Goal: Complete application form

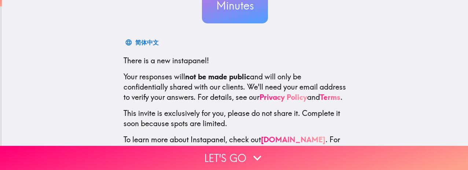
scroll to position [110, 0]
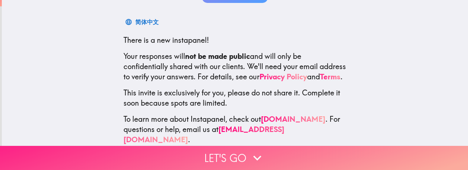
click at [244, 155] on button "Let's go" at bounding box center [234, 158] width 468 height 24
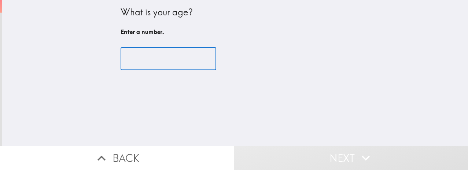
click at [168, 58] on input "number" at bounding box center [168, 59] width 96 height 23
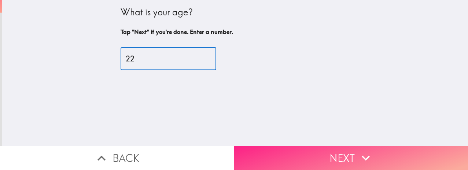
type input "22"
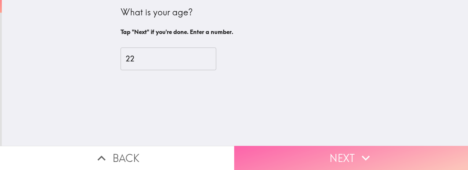
click at [323, 146] on button "Next" at bounding box center [351, 158] width 234 height 24
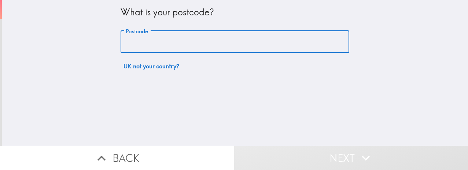
click at [222, 51] on input "Postcode" at bounding box center [234, 42] width 228 height 23
type input "M4 6BB"
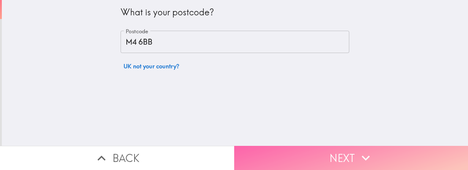
click at [343, 150] on button "Next" at bounding box center [351, 158] width 234 height 24
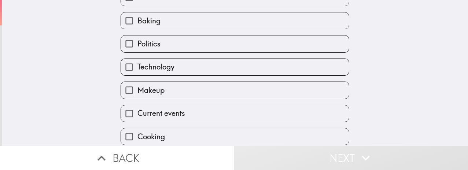
scroll to position [101, 0]
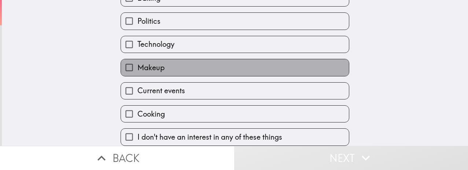
click at [238, 63] on label "Makeup" at bounding box center [235, 67] width 228 height 16
click at [137, 63] on input "Makeup" at bounding box center [129, 67] width 16 height 16
checkbox input "true"
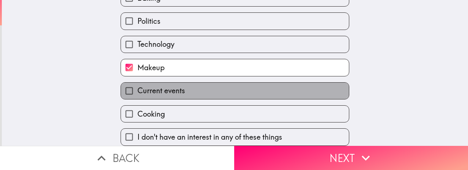
click at [233, 89] on label "Current events" at bounding box center [235, 91] width 228 height 16
click at [137, 89] on input "Current events" at bounding box center [129, 91] width 16 height 16
checkbox input "true"
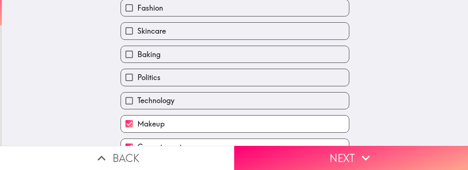
scroll to position [28, 0]
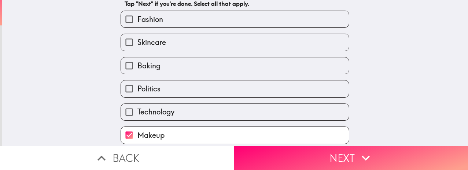
click at [207, 62] on label "Baking" at bounding box center [235, 65] width 228 height 16
click at [137, 62] on input "Baking" at bounding box center [129, 65] width 16 height 16
checkbox input "true"
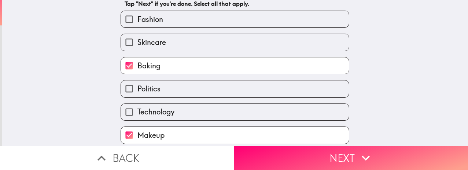
click at [204, 36] on label "Skincare" at bounding box center [235, 42] width 228 height 16
click at [137, 36] on input "Skincare" at bounding box center [129, 42] width 16 height 16
checkbox input "true"
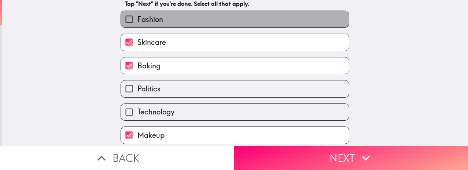
click at [201, 20] on label "Fashion" at bounding box center [235, 19] width 228 height 16
click at [137, 20] on input "Fashion" at bounding box center [129, 19] width 16 height 16
checkbox input "true"
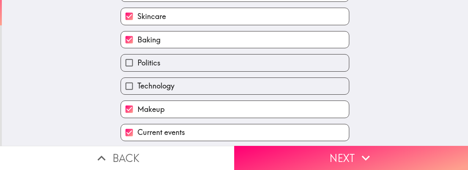
scroll to position [65, 0]
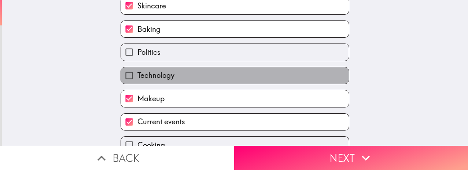
click at [212, 72] on label "Technology" at bounding box center [235, 75] width 228 height 16
click at [137, 72] on input "Technology" at bounding box center [129, 75] width 16 height 16
checkbox input "true"
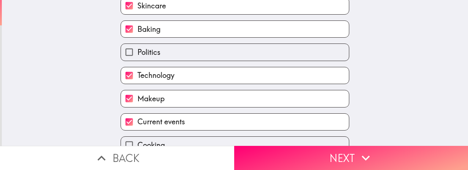
scroll to position [101, 0]
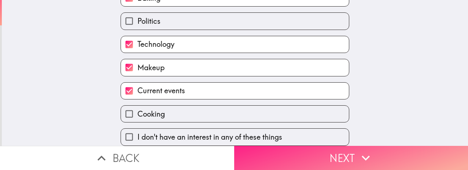
click at [313, 150] on button "Next" at bounding box center [351, 158] width 234 height 24
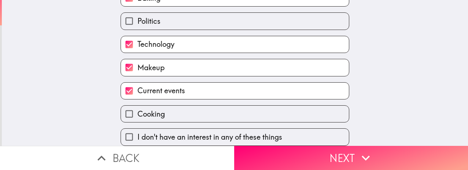
scroll to position [66, 0]
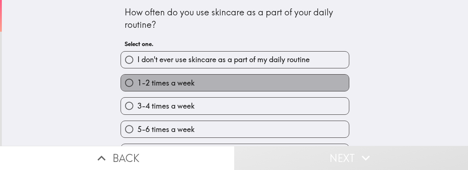
click at [179, 84] on span "1-2 times a week" at bounding box center [165, 83] width 57 height 10
click at [137, 84] on input "1-2 times a week" at bounding box center [129, 83] width 16 height 16
radio input "true"
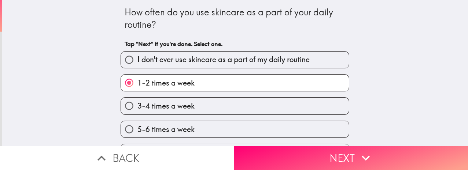
scroll to position [21, 0]
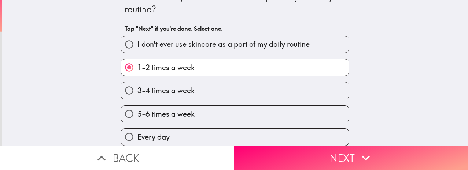
click at [198, 132] on label "Every day" at bounding box center [235, 137] width 228 height 16
click at [137, 132] on input "Every day" at bounding box center [129, 137] width 16 height 16
radio input "true"
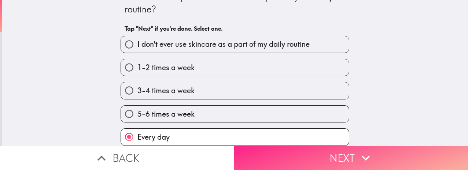
click at [308, 156] on button "Next" at bounding box center [351, 158] width 234 height 24
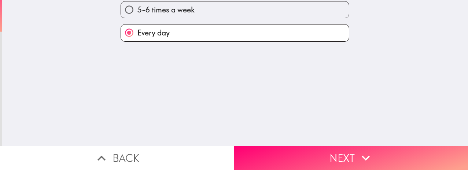
scroll to position [0, 0]
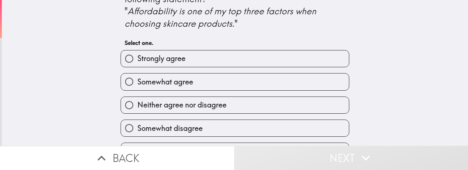
scroll to position [37, 0]
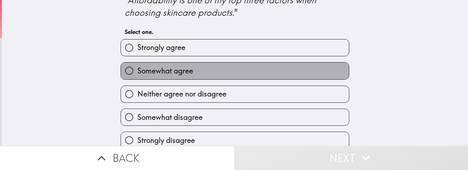
click at [243, 72] on label "Somewhat agree" at bounding box center [235, 71] width 228 height 16
click at [137, 72] on input "Somewhat agree" at bounding box center [129, 71] width 16 height 16
radio input "true"
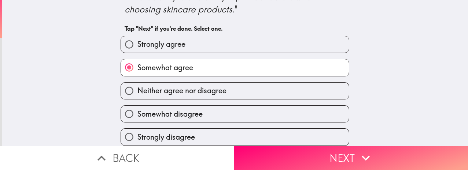
scroll to position [45, 0]
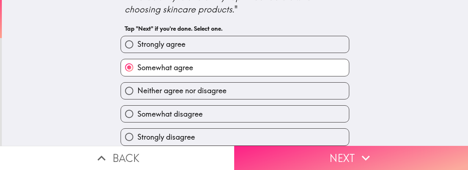
click at [295, 151] on button "Next" at bounding box center [351, 158] width 234 height 24
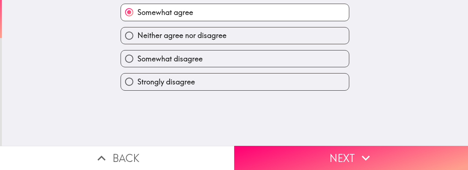
scroll to position [0, 0]
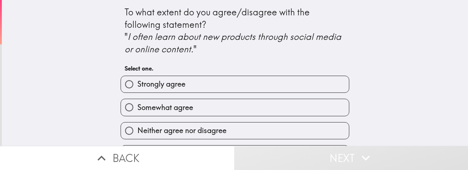
scroll to position [37, 0]
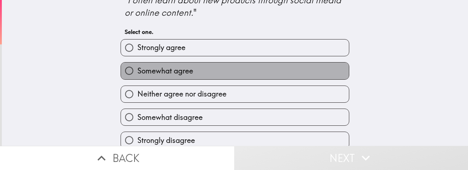
click at [219, 71] on label "Somewhat agree" at bounding box center [235, 71] width 228 height 16
click at [137, 71] on input "Somewhat agree" at bounding box center [129, 71] width 16 height 16
radio input "true"
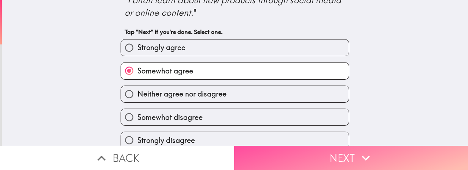
click at [324, 152] on button "Next" at bounding box center [351, 158] width 234 height 24
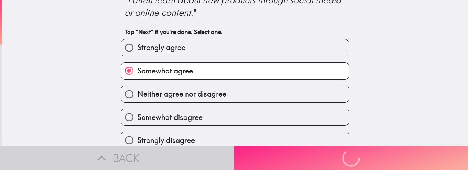
scroll to position [0, 0]
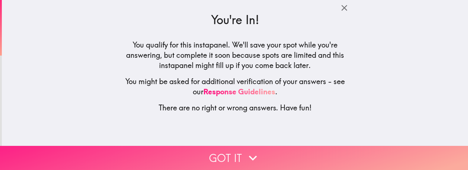
click at [301, 156] on button "Got it" at bounding box center [234, 158] width 468 height 24
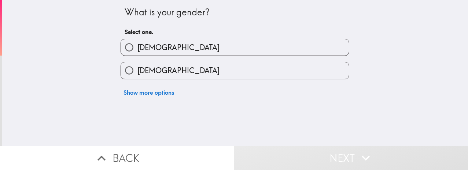
click at [195, 42] on label "[DEMOGRAPHIC_DATA]" at bounding box center [235, 47] width 228 height 16
click at [137, 42] on input "[DEMOGRAPHIC_DATA]" at bounding box center [129, 47] width 16 height 16
radio input "true"
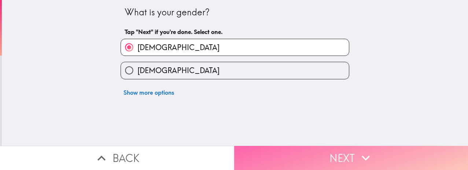
click at [270, 151] on button "Next" at bounding box center [351, 158] width 234 height 24
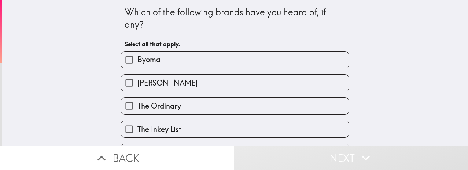
scroll to position [37, 0]
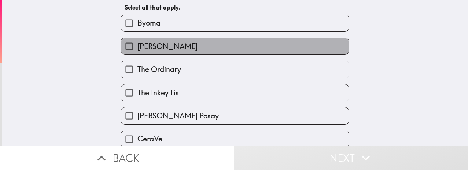
click at [209, 50] on label "[PERSON_NAME]" at bounding box center [235, 46] width 228 height 16
click at [137, 50] on input "[PERSON_NAME]" at bounding box center [129, 46] width 16 height 16
checkbox input "true"
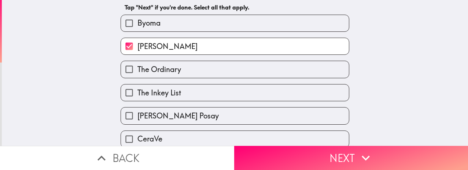
click at [207, 93] on label "The Inkey List" at bounding box center [235, 93] width 228 height 16
click at [137, 93] on input "The Inkey List" at bounding box center [129, 93] width 16 height 16
checkbox input "true"
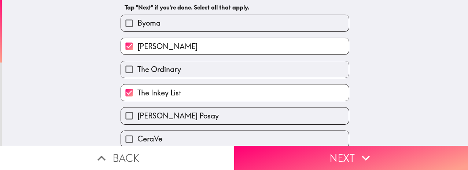
click at [211, 110] on label "[PERSON_NAME] Posay" at bounding box center [235, 116] width 228 height 16
click at [137, 110] on input "[PERSON_NAME] Posay" at bounding box center [129, 116] width 16 height 16
checkbox input "true"
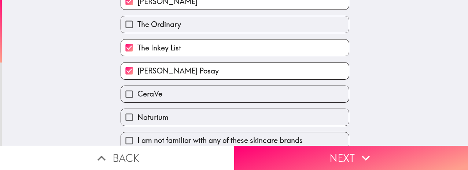
scroll to position [90, 0]
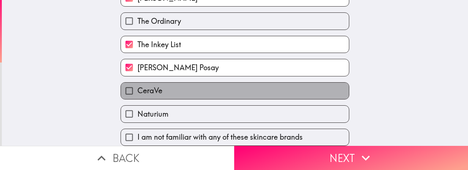
click at [208, 83] on label "CeraVe" at bounding box center [235, 91] width 228 height 16
click at [137, 83] on input "CeraVe" at bounding box center [129, 91] width 16 height 16
checkbox input "true"
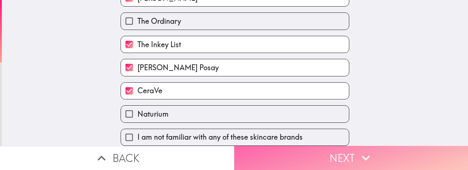
click at [300, 152] on button "Next" at bounding box center [351, 158] width 234 height 24
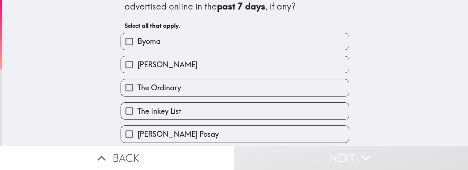
scroll to position [5, 0]
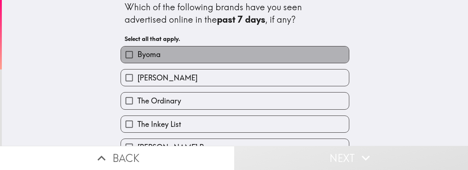
click at [201, 55] on label "Byoma" at bounding box center [235, 55] width 228 height 16
click at [137, 55] on input "Byoma" at bounding box center [129, 55] width 16 height 16
checkbox input "true"
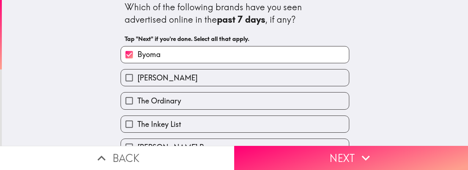
scroll to position [42, 0]
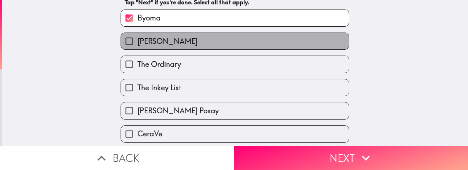
click at [214, 47] on label "[PERSON_NAME]" at bounding box center [235, 41] width 228 height 16
click at [137, 47] on input "[PERSON_NAME]" at bounding box center [129, 41] width 16 height 16
checkbox input "true"
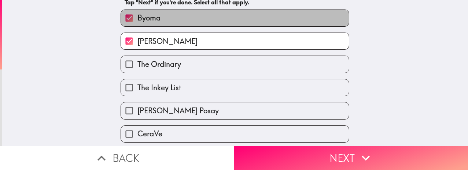
click at [201, 19] on label "Byoma" at bounding box center [235, 18] width 228 height 16
click at [137, 19] on input "Byoma" at bounding box center [129, 18] width 16 height 16
checkbox input "false"
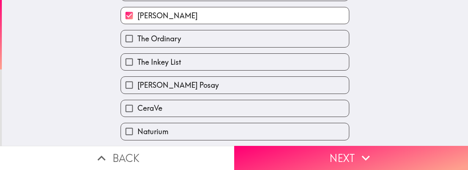
scroll to position [78, 0]
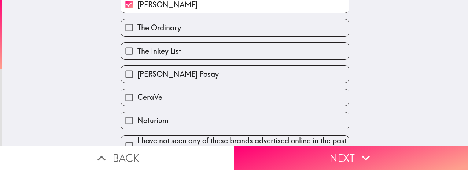
click at [206, 37] on div "The Inkey List" at bounding box center [232, 48] width 234 height 23
click at [212, 76] on label "[PERSON_NAME] Posay" at bounding box center [235, 74] width 228 height 16
click at [137, 76] on input "[PERSON_NAME] Posay" at bounding box center [129, 74] width 16 height 16
checkbox input "true"
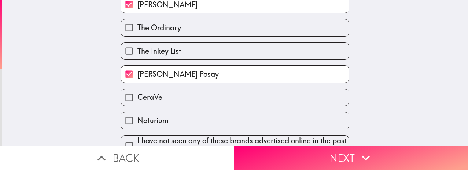
click at [202, 31] on label "The Ordinary" at bounding box center [235, 27] width 228 height 16
click at [137, 31] on input "The Ordinary" at bounding box center [129, 27] width 16 height 16
checkbox input "true"
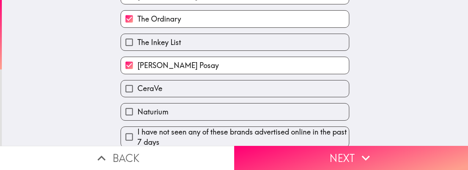
scroll to position [94, 0]
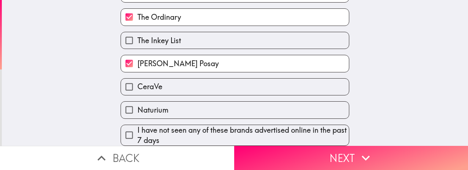
click at [216, 79] on label "CeraVe" at bounding box center [235, 87] width 228 height 16
click at [137, 79] on input "CeraVe" at bounding box center [129, 87] width 16 height 16
checkbox input "true"
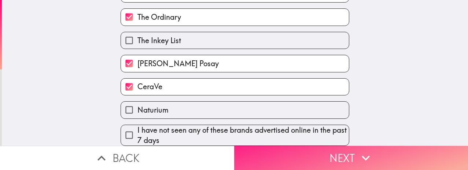
click at [285, 147] on button "Next" at bounding box center [351, 158] width 234 height 24
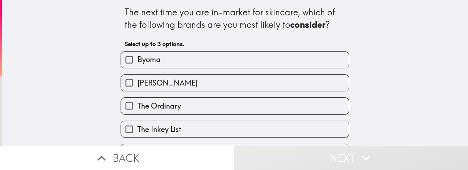
scroll to position [37, 0]
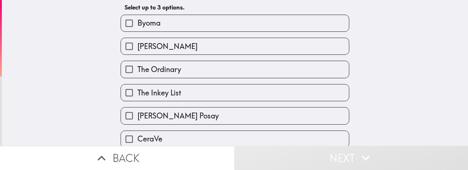
click at [176, 44] on label "[PERSON_NAME]" at bounding box center [235, 46] width 228 height 16
click at [137, 44] on input "[PERSON_NAME]" at bounding box center [129, 46] width 16 height 16
checkbox input "true"
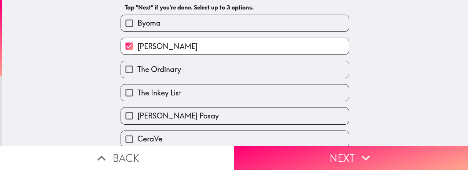
click at [176, 69] on label "The Ordinary" at bounding box center [235, 69] width 228 height 16
click at [137, 69] on input "The Ordinary" at bounding box center [129, 69] width 16 height 16
checkbox input "true"
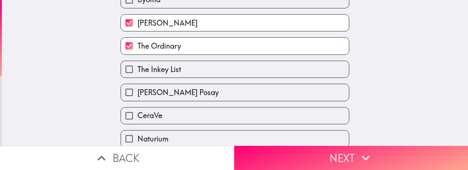
scroll to position [73, 0]
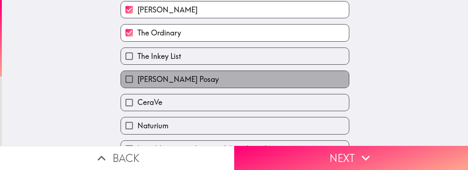
click at [186, 79] on label "[PERSON_NAME] Posay" at bounding box center [235, 79] width 228 height 16
click at [137, 79] on input "[PERSON_NAME] Posay" at bounding box center [129, 79] width 16 height 16
checkbox input "true"
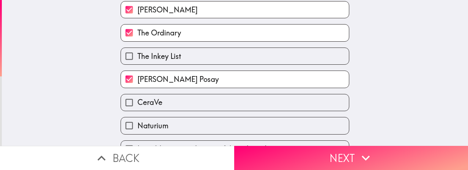
click at [181, 111] on label "CeraVe" at bounding box center [235, 102] width 228 height 16
click at [137, 111] on input "CeraVe" at bounding box center [129, 102] width 16 height 16
checkbox input "true"
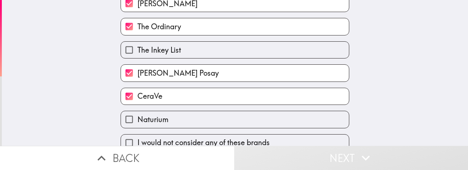
scroll to position [90, 0]
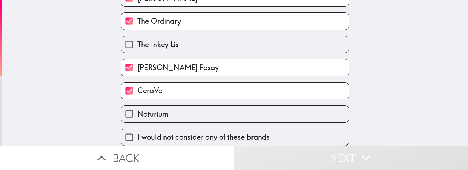
click at [174, 106] on label "Naturium" at bounding box center [235, 114] width 228 height 16
click at [137, 106] on input "Naturium" at bounding box center [129, 114] width 16 height 16
checkbox input "true"
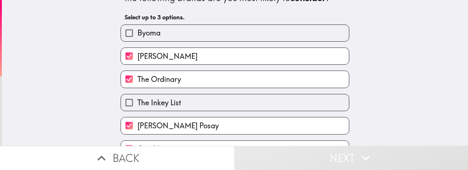
scroll to position [17, 0]
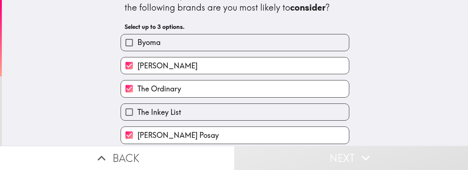
click at [165, 42] on label "Byoma" at bounding box center [235, 42] width 228 height 16
click at [137, 42] on input "Byoma" at bounding box center [129, 42] width 16 height 16
checkbox input "true"
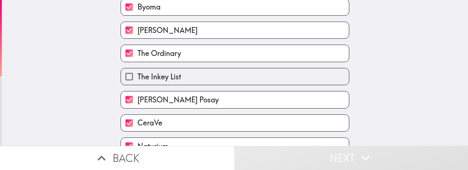
scroll to position [54, 0]
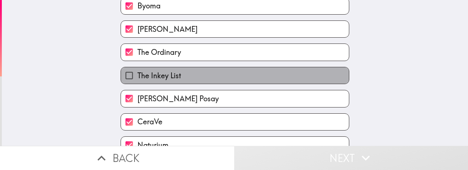
click at [188, 76] on label "The Inkey List" at bounding box center [235, 75] width 228 height 16
click at [137, 76] on input "The Inkey List" at bounding box center [129, 75] width 16 height 16
checkbox input "true"
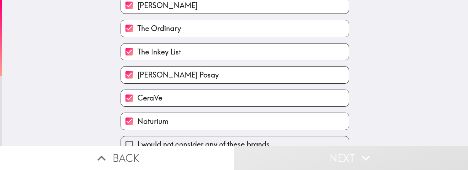
scroll to position [90, 0]
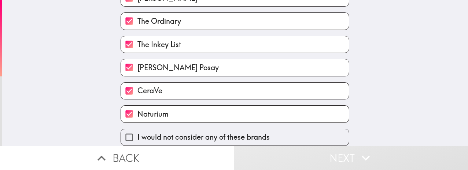
click at [184, 83] on label "CeraVe" at bounding box center [235, 91] width 228 height 16
click at [137, 83] on input "CeraVe" at bounding box center [129, 91] width 16 height 16
checkbox input "false"
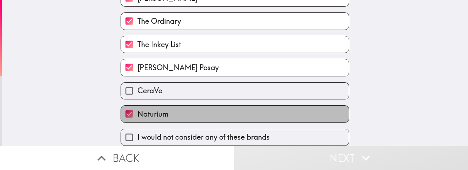
click at [176, 106] on label "Naturium" at bounding box center [235, 114] width 228 height 16
click at [137, 106] on input "Naturium" at bounding box center [129, 114] width 16 height 16
checkbox input "false"
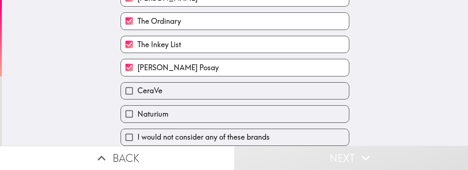
click at [172, 66] on span "[PERSON_NAME] Posay" at bounding box center [177, 68] width 81 height 10
click at [137, 66] on input "[PERSON_NAME] Posay" at bounding box center [129, 67] width 16 height 16
checkbox input "false"
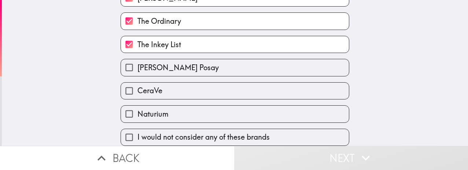
click at [174, 41] on span "The Inkey List" at bounding box center [159, 45] width 44 height 10
click at [137, 41] on input "The Inkey List" at bounding box center [129, 44] width 16 height 16
checkbox input "false"
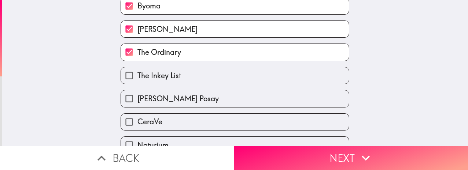
scroll to position [17, 0]
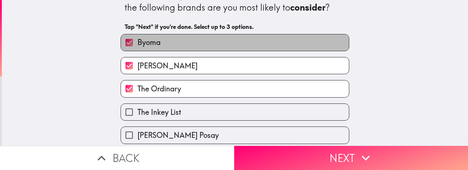
click at [171, 48] on label "Byoma" at bounding box center [235, 42] width 228 height 16
click at [137, 48] on input "Byoma" at bounding box center [129, 42] width 16 height 16
checkbox input "false"
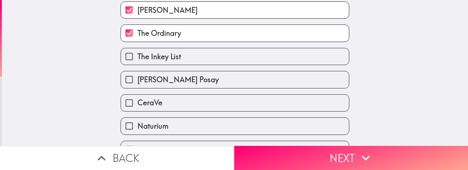
scroll to position [90, 0]
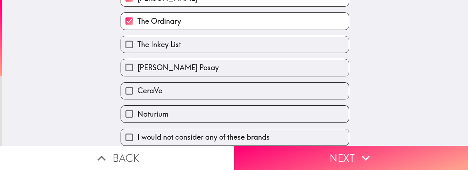
click at [176, 63] on span "[PERSON_NAME] Posay" at bounding box center [177, 68] width 81 height 10
click at [137, 60] on input "[PERSON_NAME] Posay" at bounding box center [129, 67] width 16 height 16
checkbox input "true"
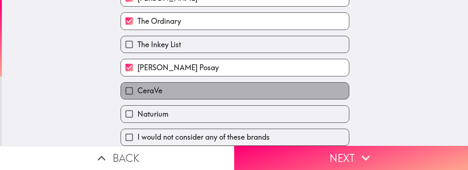
click at [223, 89] on label "CeraVe" at bounding box center [235, 91] width 228 height 16
click at [137, 89] on input "CeraVe" at bounding box center [129, 91] width 16 height 16
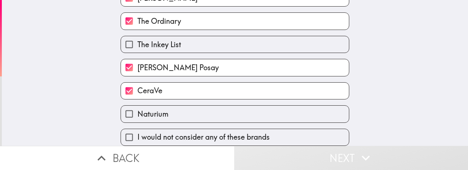
click at [221, 84] on label "CeraVe" at bounding box center [235, 91] width 228 height 16
click at [137, 84] on input "CeraVe" at bounding box center [129, 91] width 16 height 16
checkbox input "false"
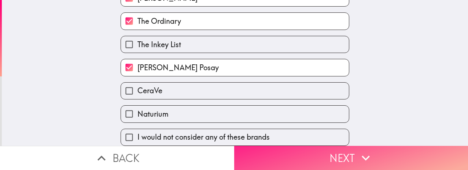
click at [275, 152] on button "Next" at bounding box center [351, 158] width 234 height 24
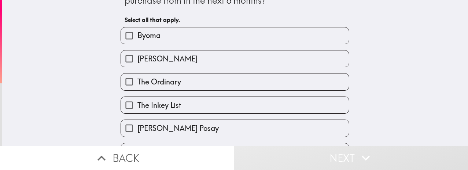
scroll to position [37, 0]
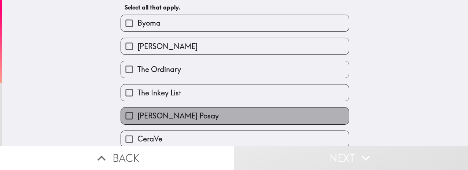
click at [174, 112] on span "[PERSON_NAME] Posay" at bounding box center [177, 116] width 81 height 10
click at [137, 112] on input "[PERSON_NAME] Posay" at bounding box center [129, 116] width 16 height 16
checkbox input "true"
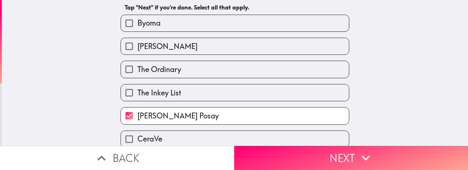
click at [158, 56] on div "The Ordinary" at bounding box center [232, 66] width 234 height 23
click at [159, 71] on span "The Ordinary" at bounding box center [159, 69] width 44 height 10
click at [137, 71] on input "The Ordinary" at bounding box center [129, 69] width 16 height 16
checkbox input "true"
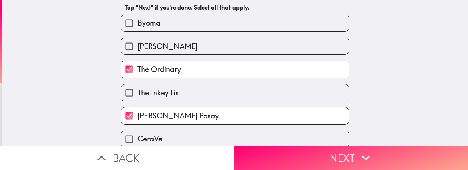
click at [155, 41] on span "[PERSON_NAME]" at bounding box center [167, 46] width 60 height 10
click at [137, 41] on input "[PERSON_NAME]" at bounding box center [129, 46] width 16 height 16
checkbox input "true"
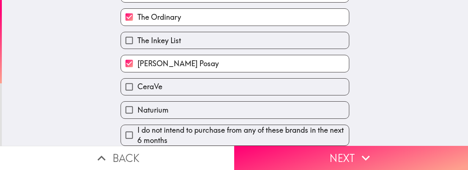
scroll to position [94, 0]
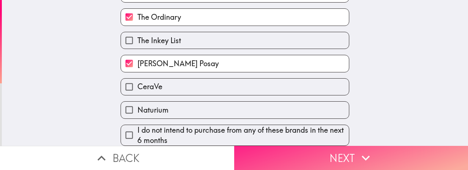
click at [261, 146] on button "Next" at bounding box center [351, 158] width 234 height 24
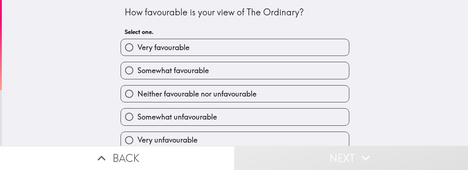
click at [183, 45] on span "Very favourable" at bounding box center [163, 47] width 52 height 10
click at [137, 45] on input "Very favourable" at bounding box center [129, 47] width 16 height 16
radio input "true"
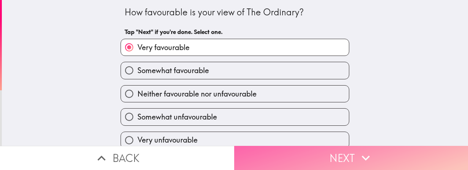
click at [307, 146] on button "Next" at bounding box center [351, 158] width 234 height 24
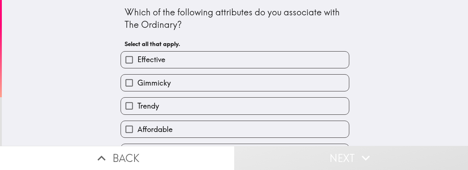
click at [186, 59] on label "Effective" at bounding box center [235, 60] width 228 height 16
click at [137, 59] on input "Effective" at bounding box center [129, 60] width 16 height 16
checkbox input "true"
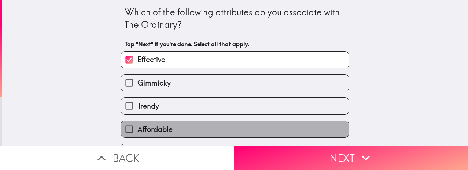
click at [176, 132] on label "Affordable" at bounding box center [235, 129] width 228 height 16
click at [137, 132] on input "Affordable" at bounding box center [129, 129] width 16 height 16
checkbox input "true"
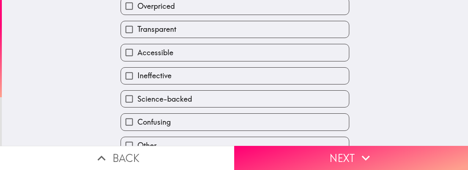
scroll to position [160, 0]
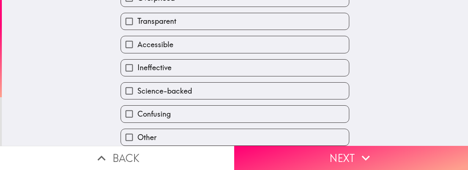
click at [182, 86] on span "Science-backed" at bounding box center [164, 91] width 55 height 10
click at [137, 85] on input "Science-backed" at bounding box center [129, 91] width 16 height 16
checkbox input "true"
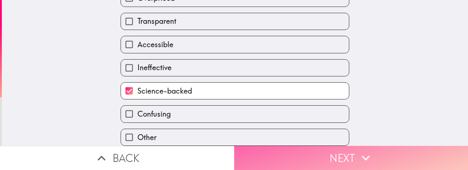
click at [295, 146] on button "Next" at bounding box center [351, 158] width 234 height 24
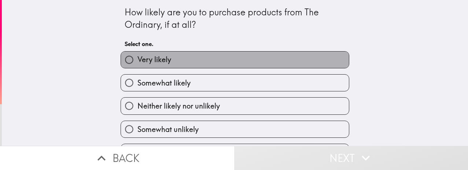
click at [202, 60] on label "Very likely" at bounding box center [235, 60] width 228 height 16
click at [137, 60] on input "Very likely" at bounding box center [129, 60] width 16 height 16
radio input "true"
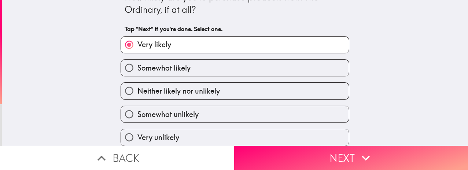
scroll to position [21, 0]
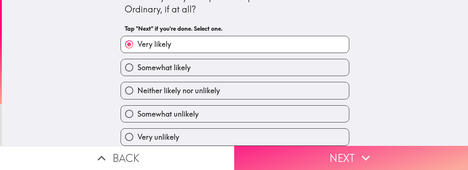
click at [279, 157] on button "Next" at bounding box center [351, 158] width 234 height 24
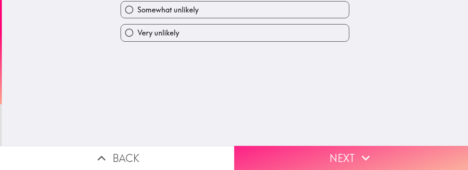
scroll to position [0, 0]
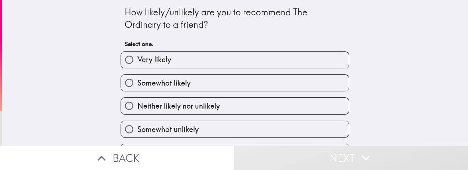
click at [223, 62] on label "Very likely" at bounding box center [235, 60] width 228 height 16
click at [137, 62] on input "Very likely" at bounding box center [129, 60] width 16 height 16
radio input "true"
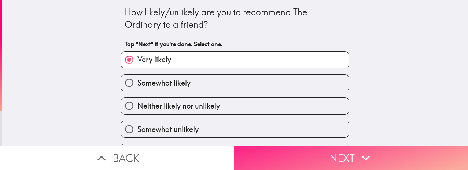
click at [310, 153] on button "Next" at bounding box center [351, 158] width 234 height 24
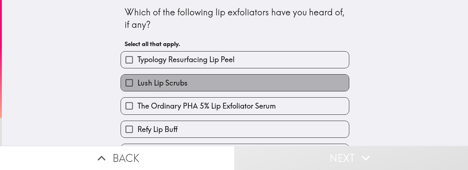
click at [227, 80] on label "Lush Lip Scrubs" at bounding box center [235, 83] width 228 height 16
click at [137, 80] on input "Lush Lip Scrubs" at bounding box center [129, 83] width 16 height 16
checkbox input "true"
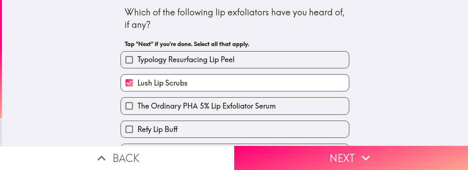
scroll to position [37, 0]
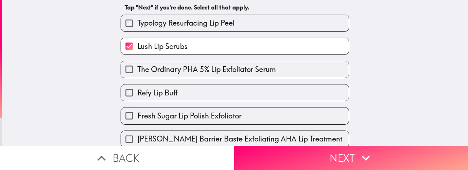
click at [236, 69] on span "The Ordinary PHA 5% Lip Exfoliator Serum" at bounding box center [206, 69] width 138 height 10
click at [137, 69] on input "The Ordinary PHA 5% Lip Exfoliator Serum" at bounding box center [129, 69] width 16 height 16
checkbox input "true"
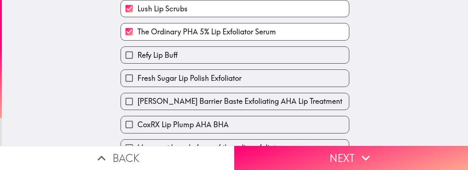
scroll to position [90, 0]
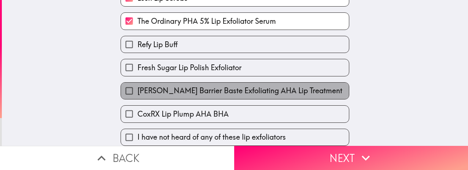
click at [233, 86] on span "[PERSON_NAME] Barrier Baste Exfoliating AHA Lip Treatment" at bounding box center [239, 91] width 205 height 10
click at [137, 83] on input "[PERSON_NAME] Barrier Baste Exfoliating AHA Lip Treatment" at bounding box center [129, 91] width 16 height 16
checkbox input "true"
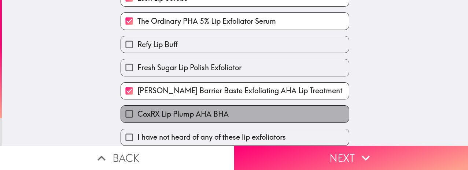
click at [256, 109] on label "CoxRX Lip Plump AHA BHA" at bounding box center [235, 114] width 228 height 16
click at [137, 109] on input "CoxRX Lip Plump AHA BHA" at bounding box center [129, 114] width 16 height 16
checkbox input "true"
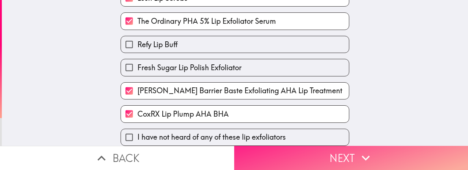
click at [308, 146] on button "Next" at bounding box center [351, 158] width 234 height 24
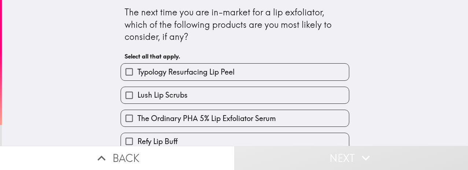
click at [205, 93] on label "Lush Lip Scrubs" at bounding box center [235, 95] width 228 height 16
click at [137, 93] on input "Lush Lip Scrubs" at bounding box center [129, 95] width 16 height 16
checkbox input "true"
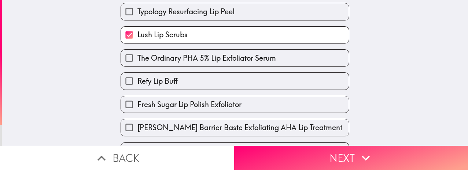
scroll to position [73, 0]
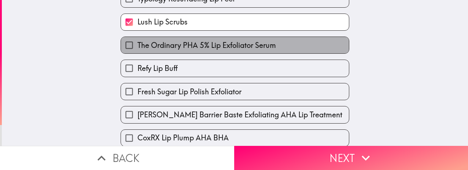
click at [210, 45] on span "The Ordinary PHA 5% Lip Exfoliator Serum" at bounding box center [206, 45] width 138 height 10
click at [137, 45] on input "The Ordinary PHA 5% Lip Exfoliator Serum" at bounding box center [129, 45] width 16 height 16
checkbox input "true"
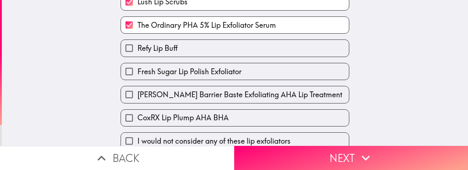
scroll to position [110, 0]
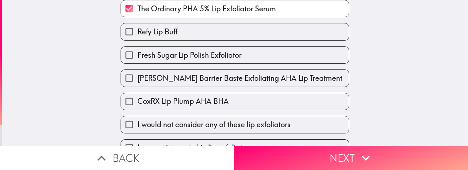
click at [213, 75] on span "[PERSON_NAME] Barrier Baste Exfoliating AHA Lip Treatment" at bounding box center [239, 78] width 205 height 10
click at [137, 75] on input "[PERSON_NAME] Barrier Baste Exfoliating AHA Lip Treatment" at bounding box center [129, 78] width 16 height 16
checkbox input "true"
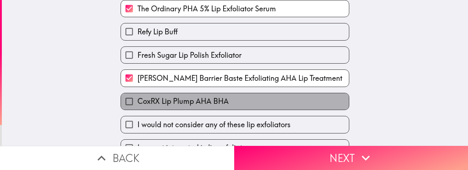
click at [210, 94] on label "CoxRX Lip Plump AHA BHA" at bounding box center [235, 101] width 228 height 16
click at [137, 94] on input "CoxRX Lip Plump AHA BHA" at bounding box center [129, 101] width 16 height 16
checkbox input "true"
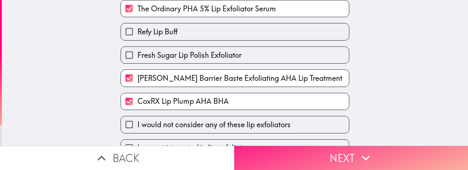
click at [297, 150] on button "Next" at bounding box center [351, 158] width 234 height 24
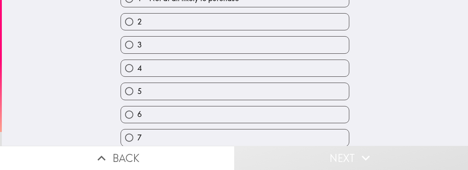
scroll to position [73, 0]
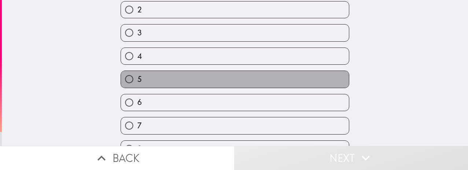
click at [213, 87] on label "5" at bounding box center [235, 79] width 228 height 16
click at [137, 87] on input "5" at bounding box center [129, 79] width 16 height 16
radio input "true"
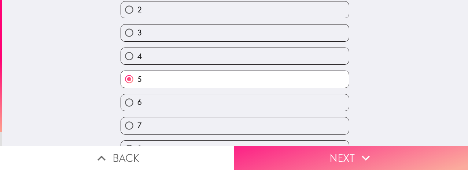
click at [303, 151] on button "Next" at bounding box center [351, 158] width 234 height 24
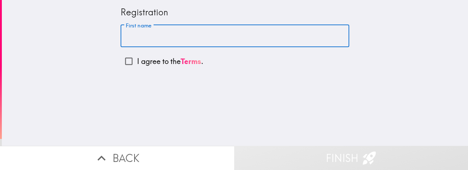
click at [157, 34] on input "First name" at bounding box center [234, 36] width 228 height 23
drag, startPoint x: 157, startPoint y: 34, endPoint x: 152, endPoint y: 36, distance: 4.8
click at [152, 36] on input "First name" at bounding box center [234, 36] width 228 height 23
type input "[PERSON_NAME]"
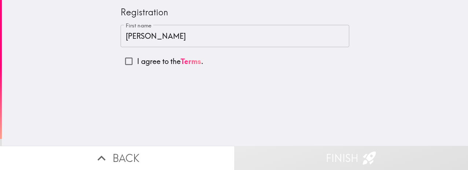
click at [141, 63] on p "I agree to the Terms ." at bounding box center [170, 61] width 66 height 10
click at [137, 63] on input "I agree to the Terms ." at bounding box center [128, 61] width 16 height 16
checkbox input "true"
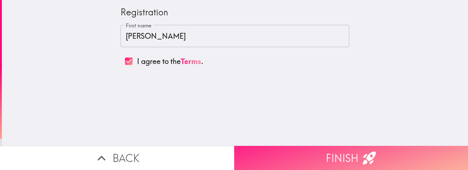
click at [321, 155] on button "Finish" at bounding box center [351, 158] width 234 height 24
